Goal: Task Accomplishment & Management: Complete application form

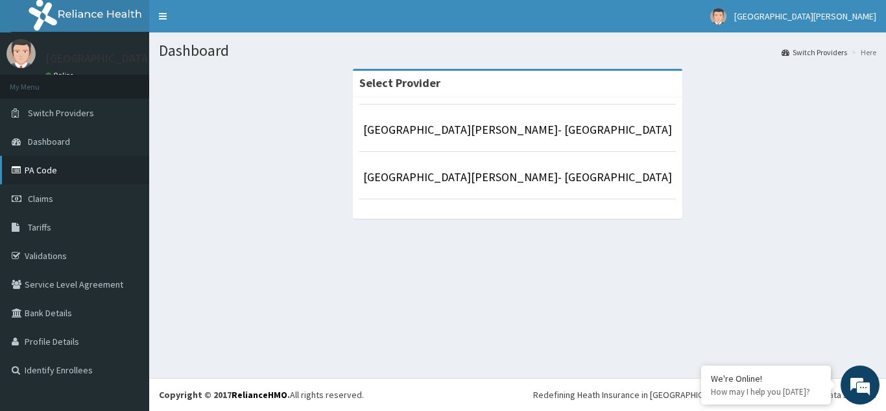
click at [53, 166] on link "PA Code" at bounding box center [74, 170] width 149 height 29
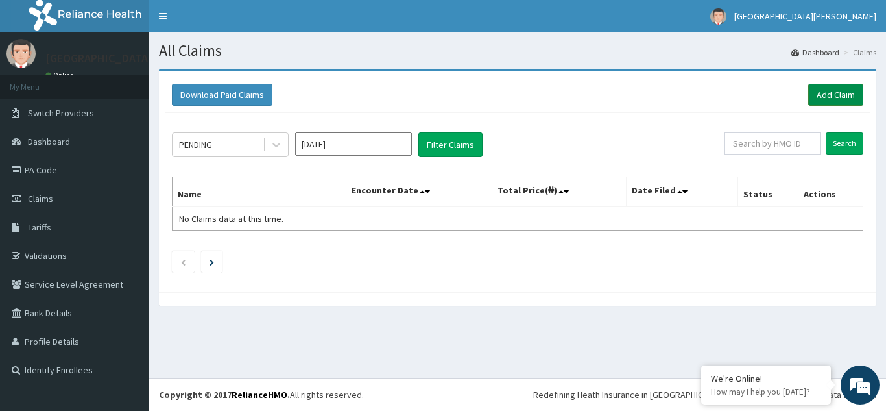
click at [836, 91] on link "Add Claim" at bounding box center [835, 95] width 55 height 22
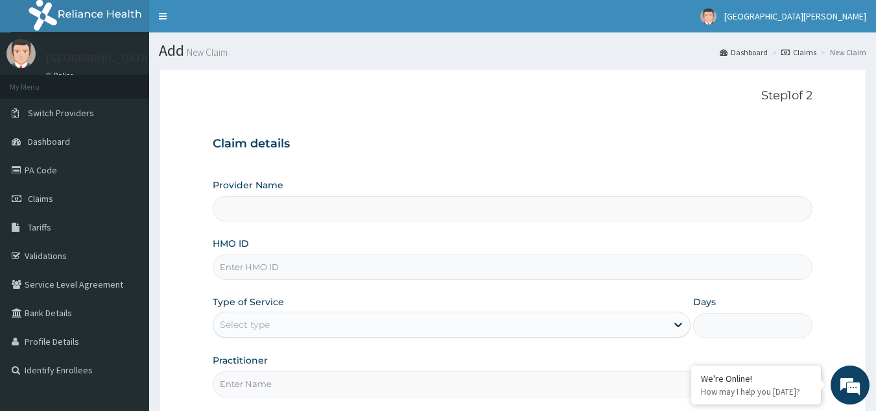
click at [237, 266] on input "HMO ID" at bounding box center [513, 266] width 601 height 25
type input "ST DANIEL HOSPITAL- Lagos"
type input "AEM/10031/A"
click at [248, 322] on div "Select type" at bounding box center [245, 324] width 50 height 13
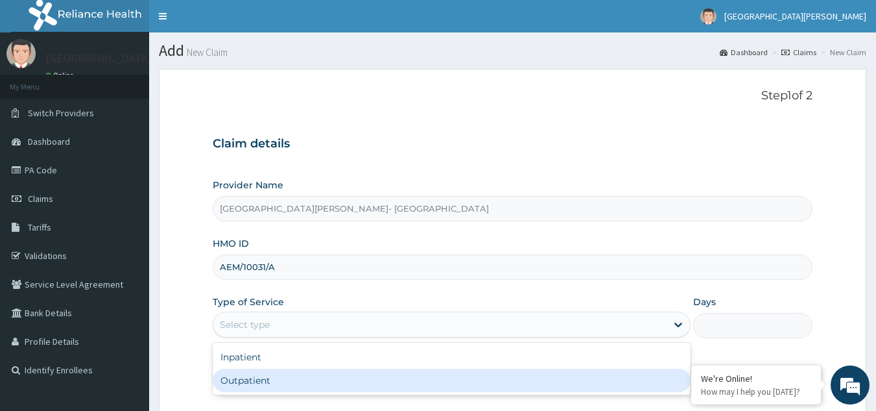
click at [244, 381] on div "Outpatient" at bounding box center [452, 379] width 478 height 23
type input "1"
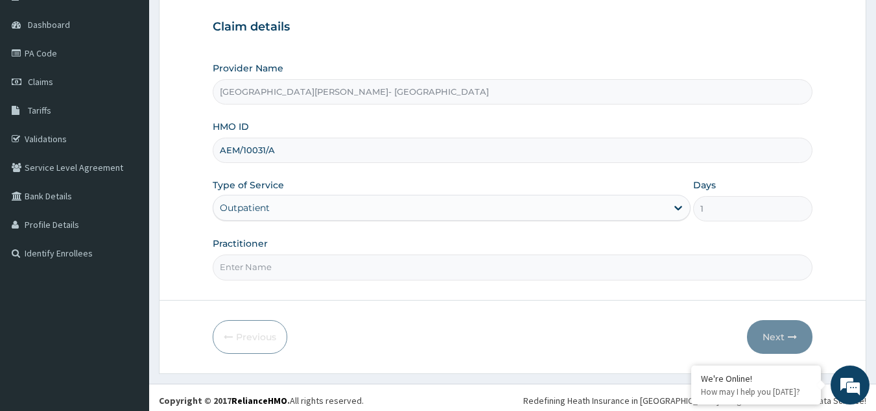
scroll to position [123, 0]
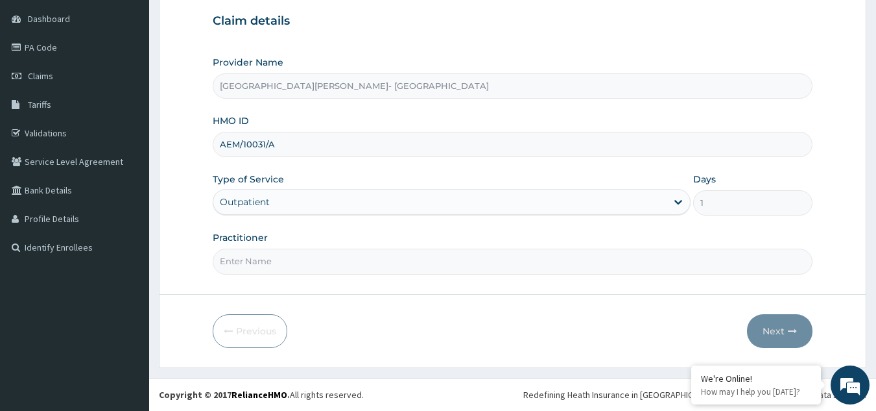
click at [272, 262] on input "Practitioner" at bounding box center [513, 260] width 601 height 25
type input "CON"
click at [789, 331] on icon "button" at bounding box center [792, 330] width 9 height 9
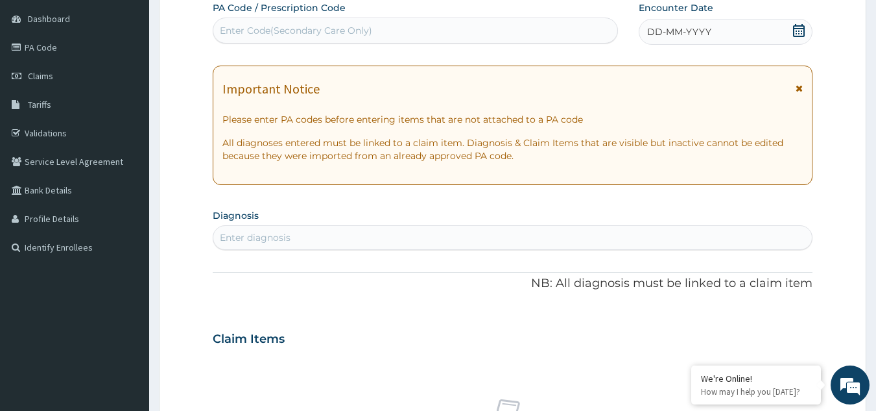
click at [253, 23] on div "Enter Code(Secondary Care Only)" at bounding box center [415, 30] width 405 height 21
drag, startPoint x: 253, startPoint y: 23, endPoint x: 243, endPoint y: 25, distance: 10.6
click at [243, 25] on div "Enter Code(Secondary Care Only)" at bounding box center [296, 30] width 152 height 13
paste input "PA/B4D1E8"
type input "PA/B4D1E8"
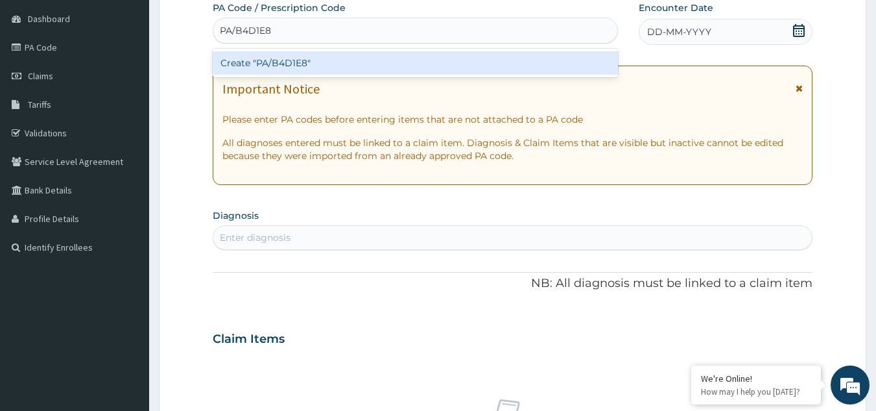
click at [271, 62] on div "Create "PA/B4D1E8"" at bounding box center [416, 62] width 406 height 23
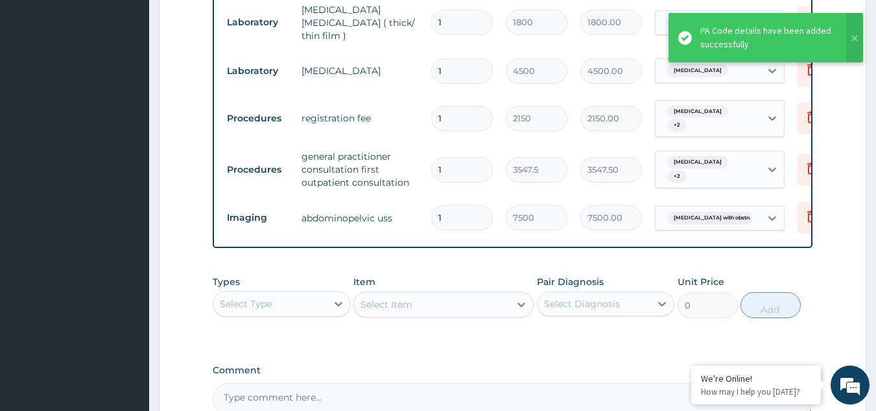
scroll to position [456, 0]
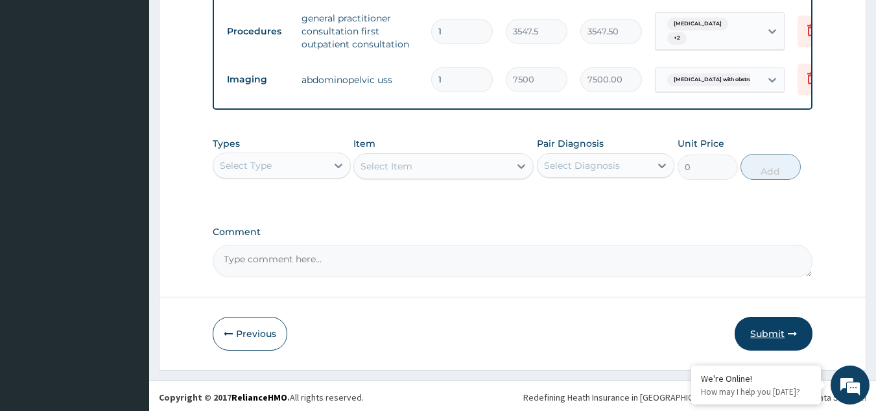
click at [760, 329] on button "Submit" at bounding box center [774, 334] width 78 height 34
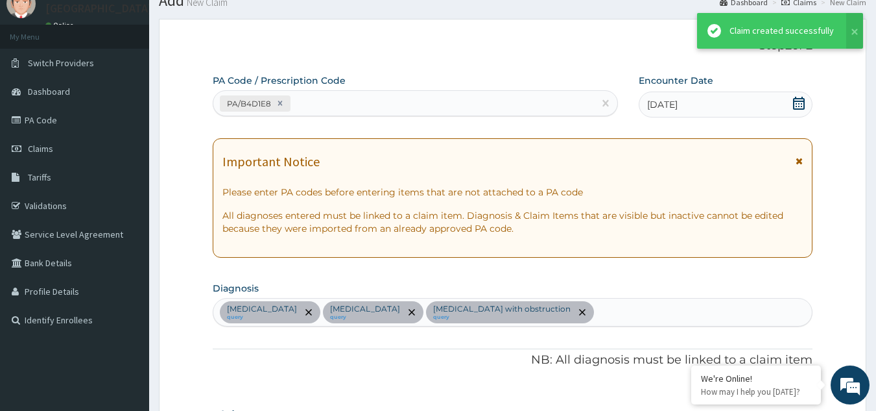
scroll to position [659, 0]
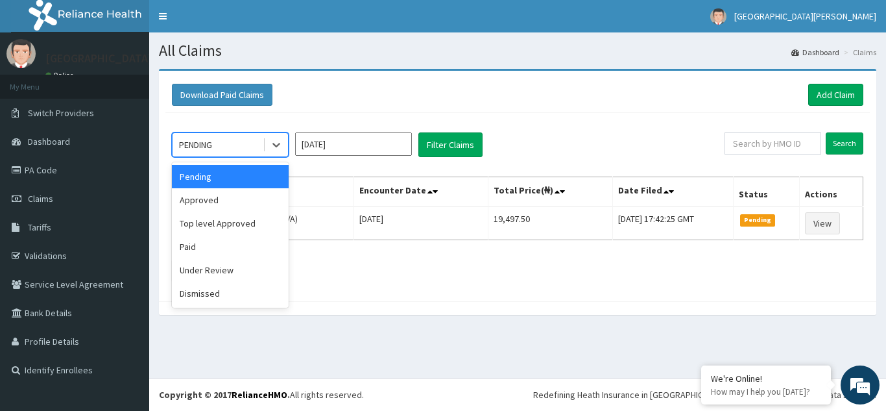
click at [204, 146] on div "PENDING" at bounding box center [195, 144] width 33 height 13
click at [187, 204] on div "Approved" at bounding box center [230, 199] width 117 height 23
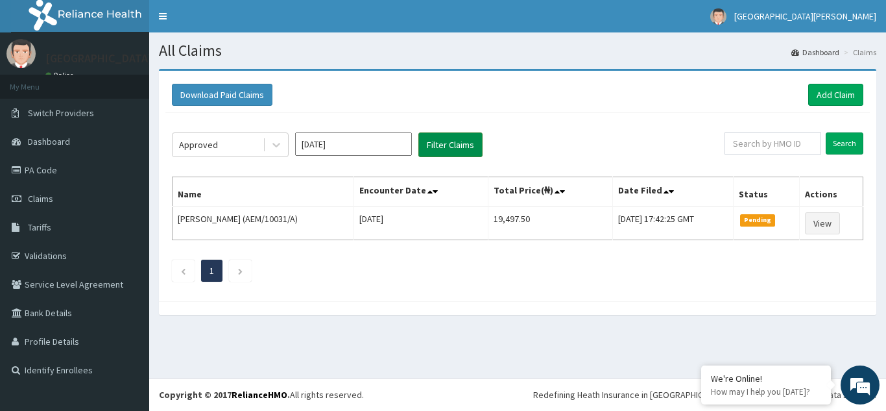
click at [455, 145] on button "Filter Claims" at bounding box center [450, 144] width 64 height 25
